Goal: Task Accomplishment & Management: Manage account settings

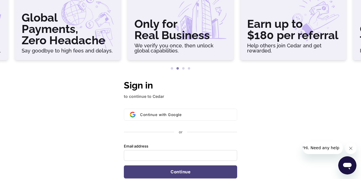
scroll to position [85, 0]
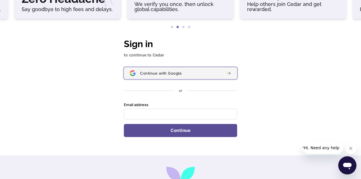
click at [181, 71] on div "Continue with Google" at bounding box center [181, 73] width 82 height 5
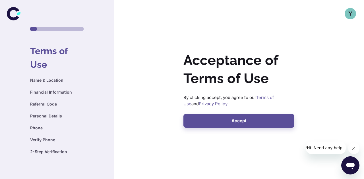
click at [351, 10] on div "Y" at bounding box center [350, 13] width 11 height 11
